Goal: Ask a question

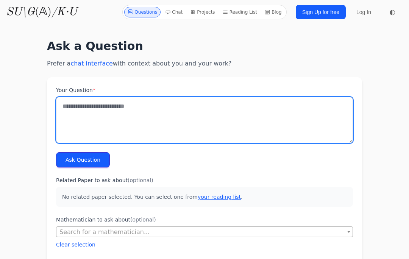
click at [162, 114] on textarea "Your Question *" at bounding box center [204, 120] width 297 height 46
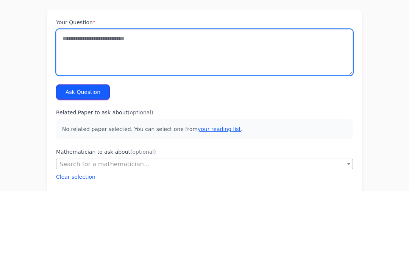
scroll to position [68, 0]
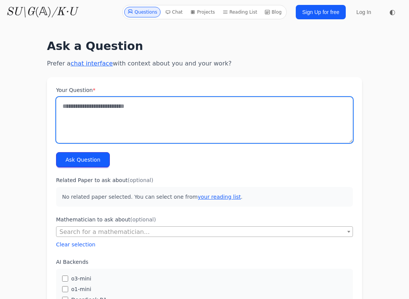
click at [68, 112] on textarea "Your Question *" at bounding box center [204, 120] width 297 height 46
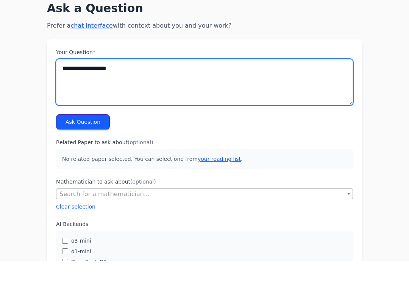
type textarea "**********"
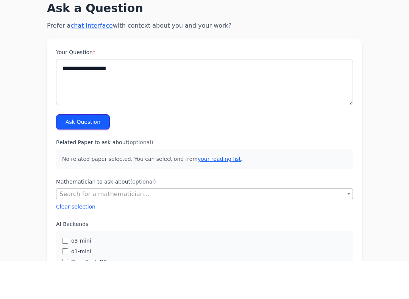
click at [68, 152] on button "Ask Question" at bounding box center [83, 159] width 54 height 15
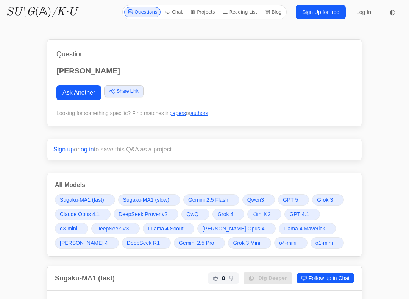
click at [86, 88] on link "Ask Another" at bounding box center [78, 92] width 45 height 15
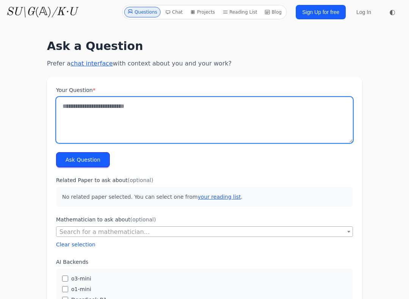
click at [89, 108] on textarea "Your Question *" at bounding box center [204, 120] width 297 height 46
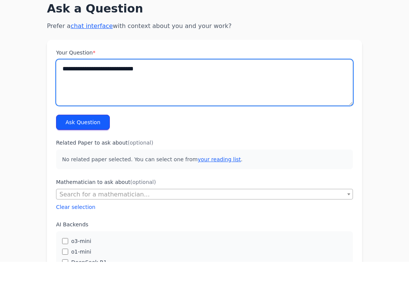
type textarea "**********"
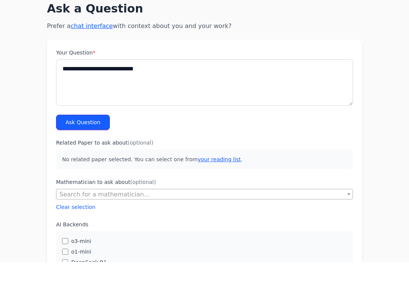
click at [95, 152] on button "Ask Question" at bounding box center [83, 159] width 54 height 15
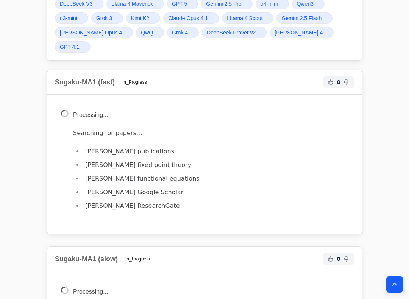
scroll to position [210, 0]
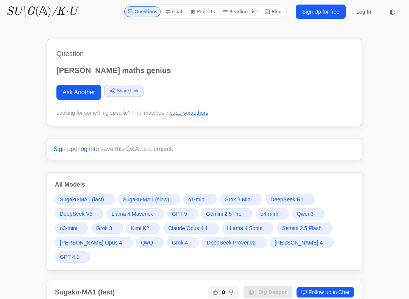
scroll to position [0, 0]
click at [66, 90] on link "Ask Another" at bounding box center [78, 92] width 45 height 15
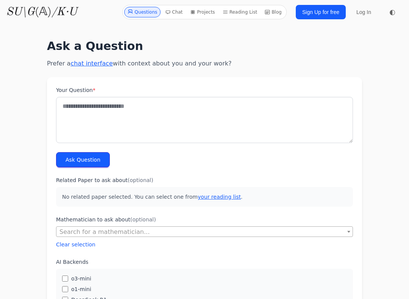
click at [354, 2] on div "Questions Chat Projects Reading List Blog SU\G (𝔸) /K·U Questions Chat Projects…" at bounding box center [204, 12] width 409 height 24
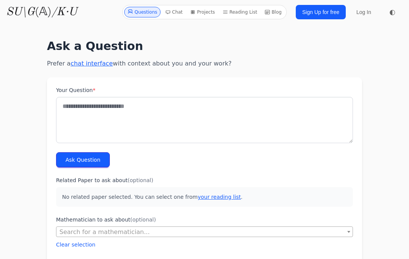
scroll to position [115, 0]
